Goal: Information Seeking & Learning: Understand process/instructions

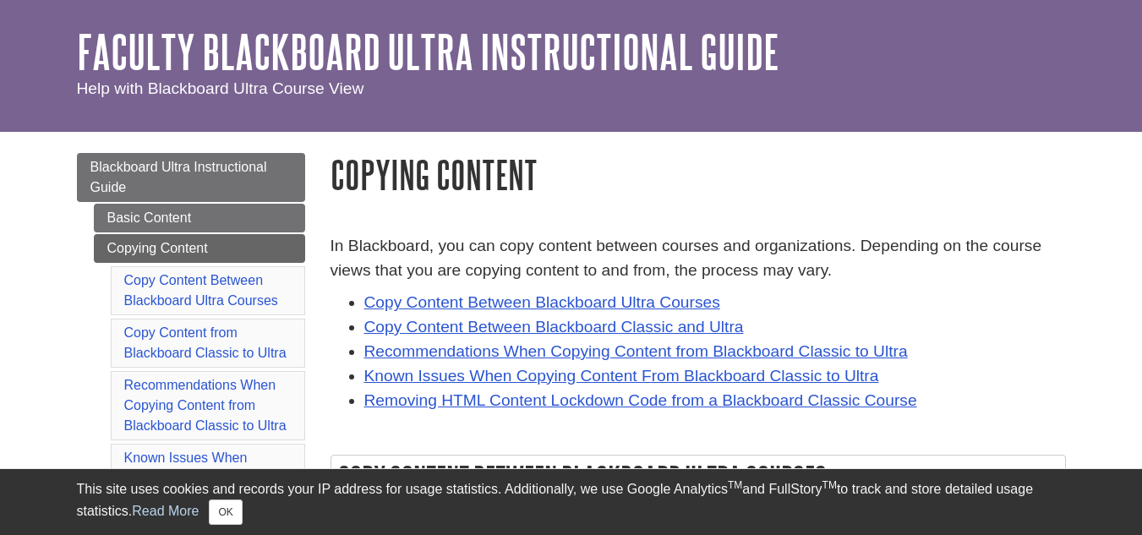
scroll to position [84, 0]
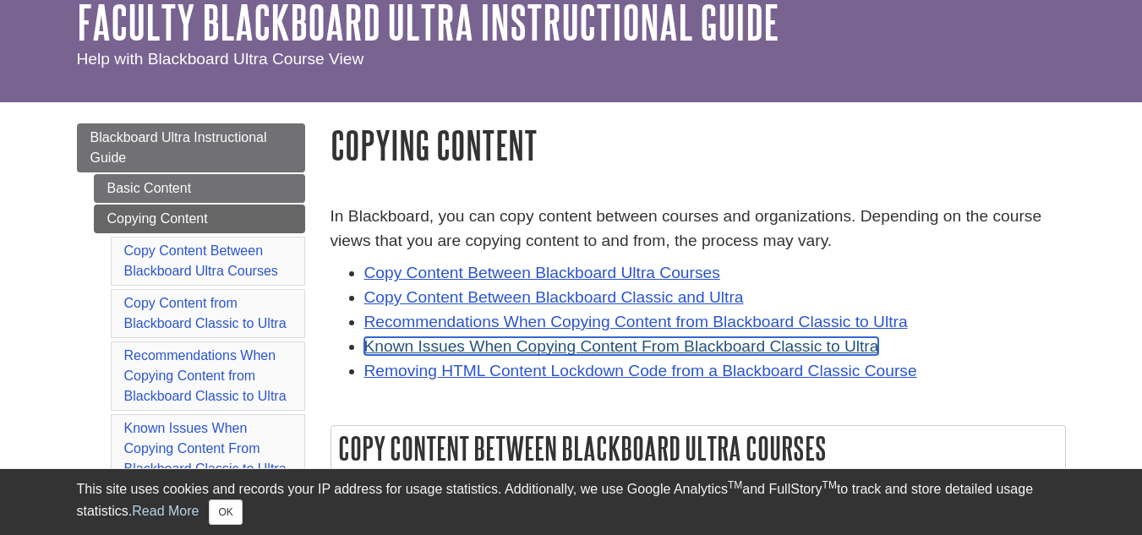
click at [760, 348] on link "Known Issues When Copying Content From Blackboard Classic to Ultra" at bounding box center [621, 346] width 515 height 18
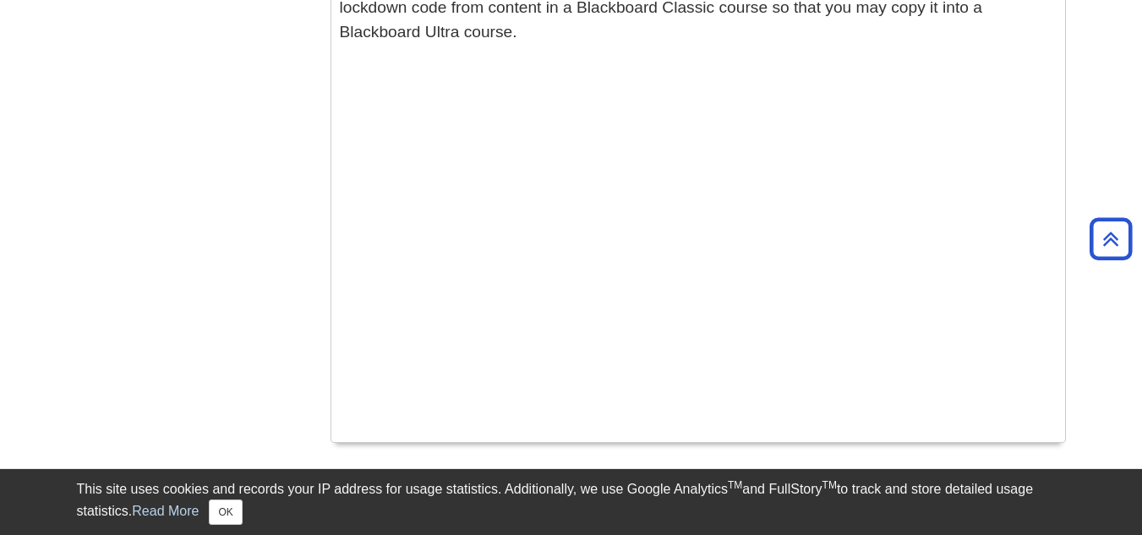
scroll to position [7245, 0]
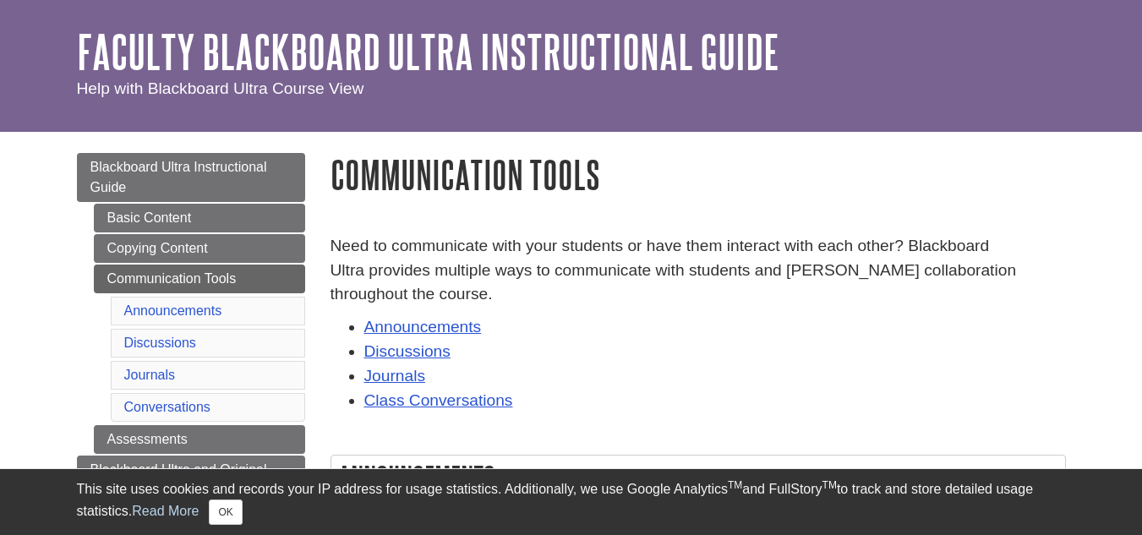
scroll to position [84, 0]
